Goal: Task Accomplishment & Management: Use online tool/utility

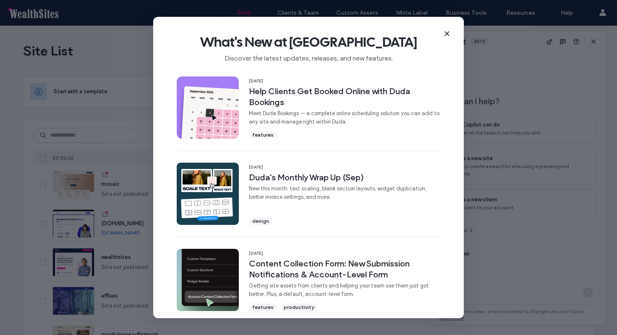
click at [450, 32] on div "What's New at [GEOGRAPHIC_DATA] Discover the latest updates, releases, and new …" at bounding box center [308, 45] width 311 height 56
click at [445, 34] on icon at bounding box center [447, 33] width 7 height 7
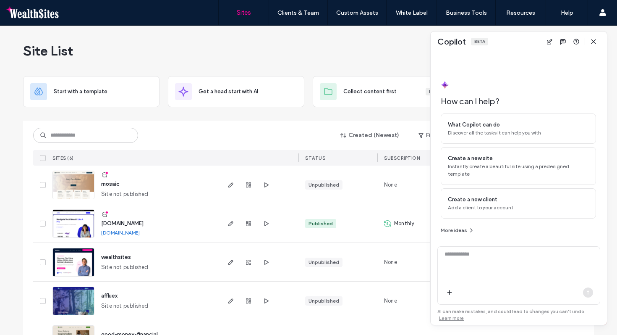
click at [105, 185] on span "mosaic" at bounding box center [110, 183] width 18 height 6
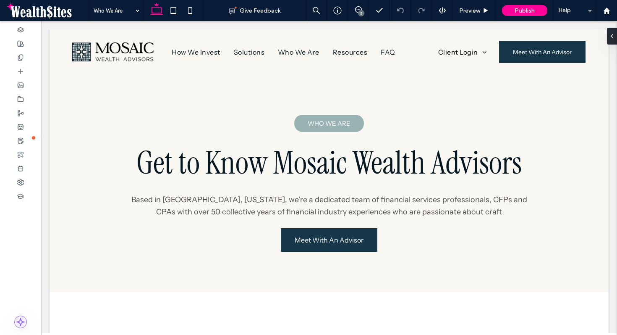
click at [21, 322] on icon at bounding box center [20, 321] width 8 height 8
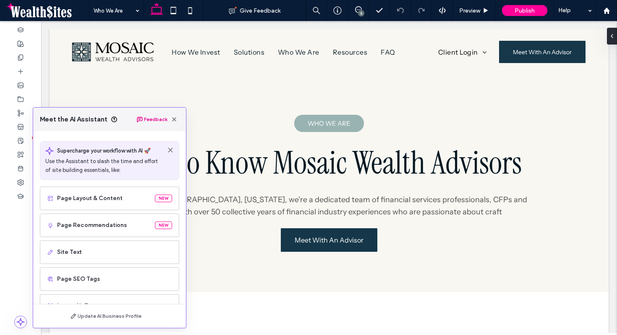
click at [159, 120] on button "Feedback" at bounding box center [151, 119] width 31 height 10
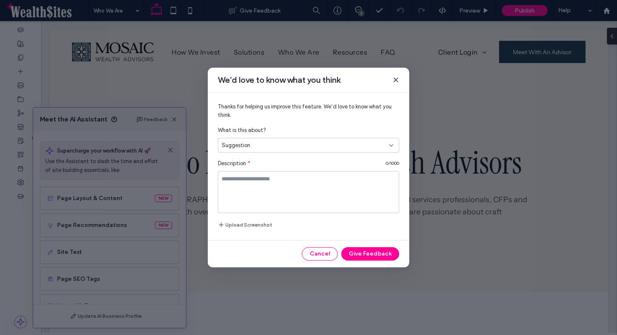
click at [397, 75] on span at bounding box center [395, 79] width 7 height 11
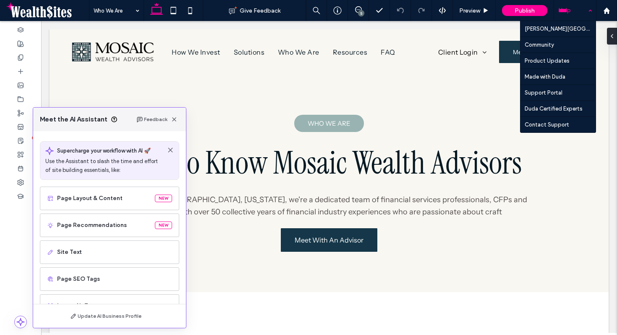
click at [576, 11] on div "Help" at bounding box center [575, 10] width 42 height 21
click at [575, 12] on div "Help" at bounding box center [575, 10] width 42 height 21
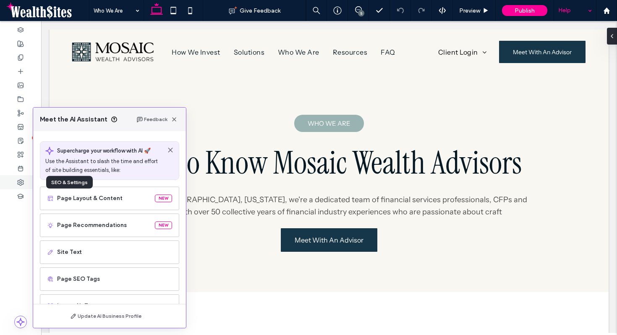
click at [24, 182] on icon at bounding box center [20, 182] width 7 height 7
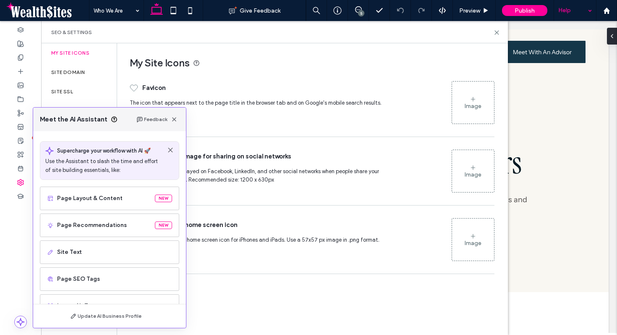
click at [176, 125] on div "Meet the AI Assistant Feedback" at bounding box center [109, 119] width 153 height 24
click at [176, 119] on icon "button" at bounding box center [174, 119] width 7 height 7
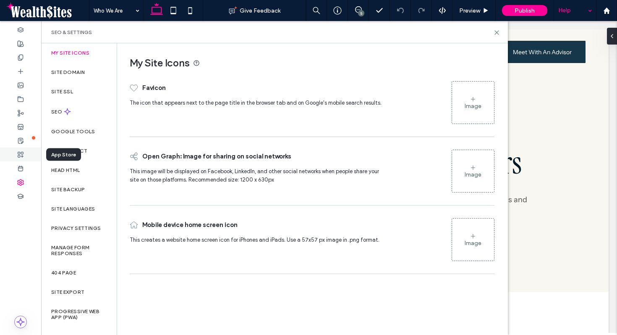
click at [21, 157] on icon at bounding box center [20, 154] width 7 height 7
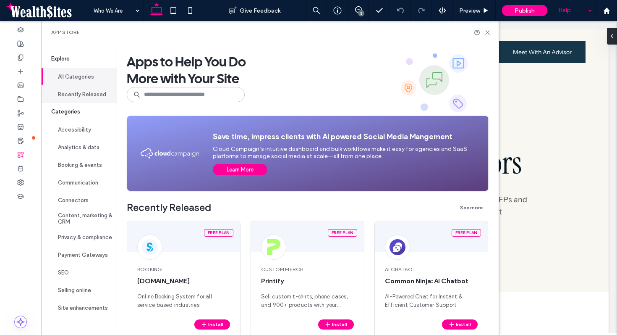
click at [98, 98] on button "Recently Released" at bounding box center [79, 94] width 76 height 18
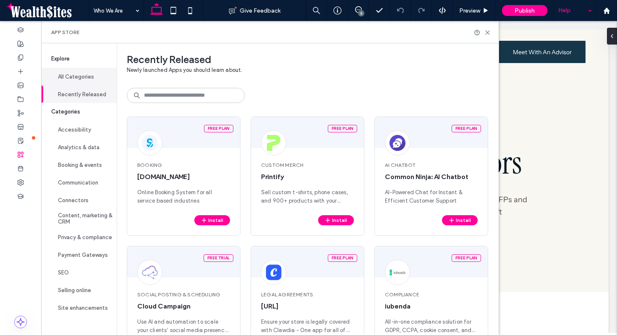
click at [93, 77] on button "All Categories" at bounding box center [79, 77] width 76 height 18
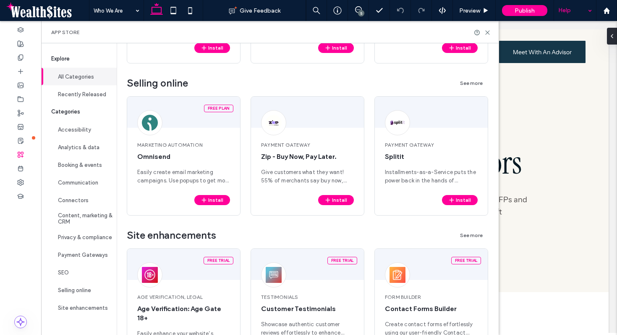
scroll to position [1699, 0]
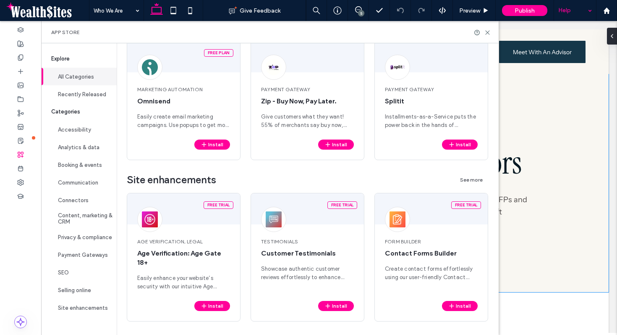
click at [570, 124] on div "Who We Are Get to Know Mosaic Wealth Advisors Based in Carmel, Indiana, we're a…" at bounding box center [329, 182] width 559 height 217
